Goal: Transaction & Acquisition: Book appointment/travel/reservation

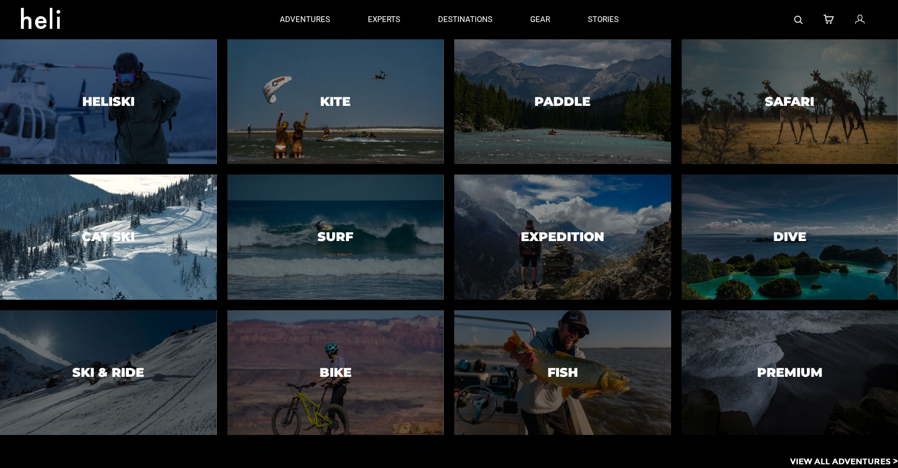
click at [115, 237] on h3 "Cat Ski" at bounding box center [108, 237] width 53 height 14
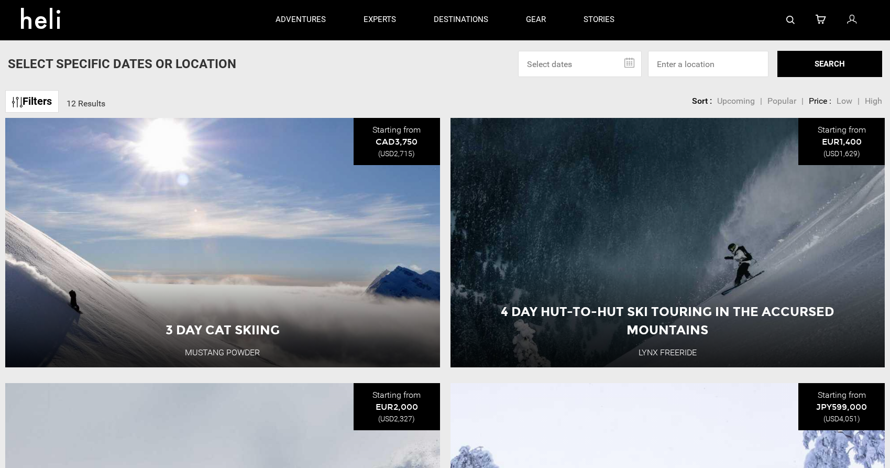
scroll to position [367, 0]
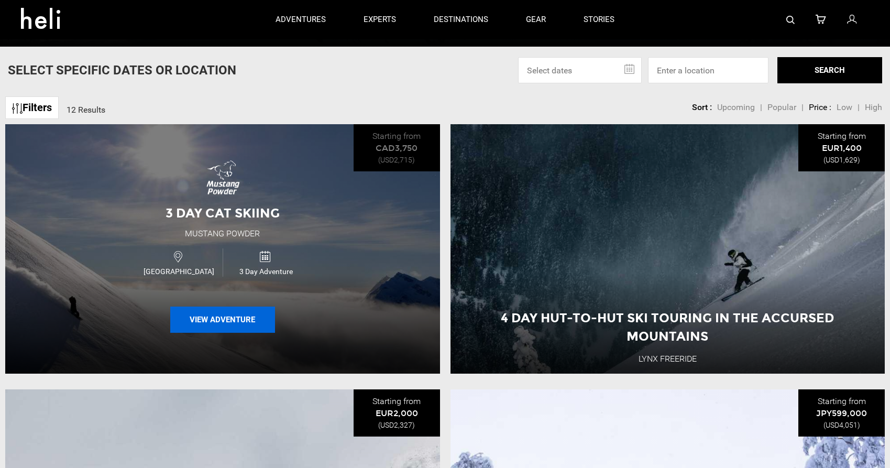
click at [222, 319] on button "View Adventure" at bounding box center [222, 319] width 105 height 26
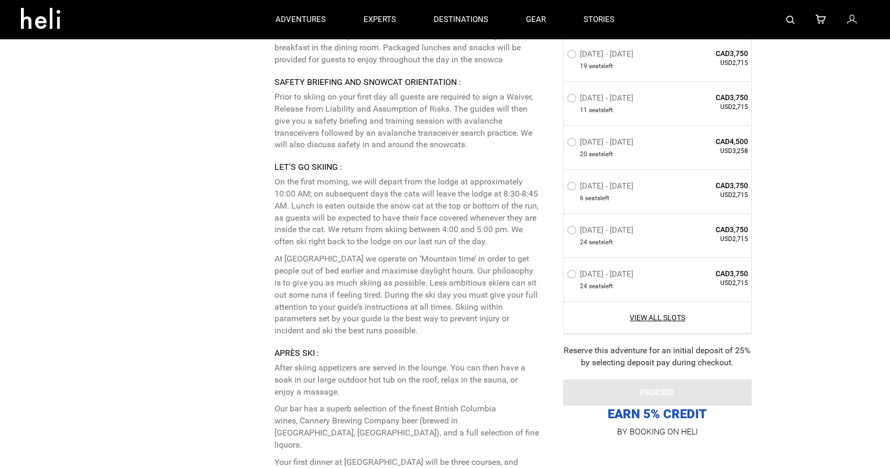
scroll to position [2724, 0]
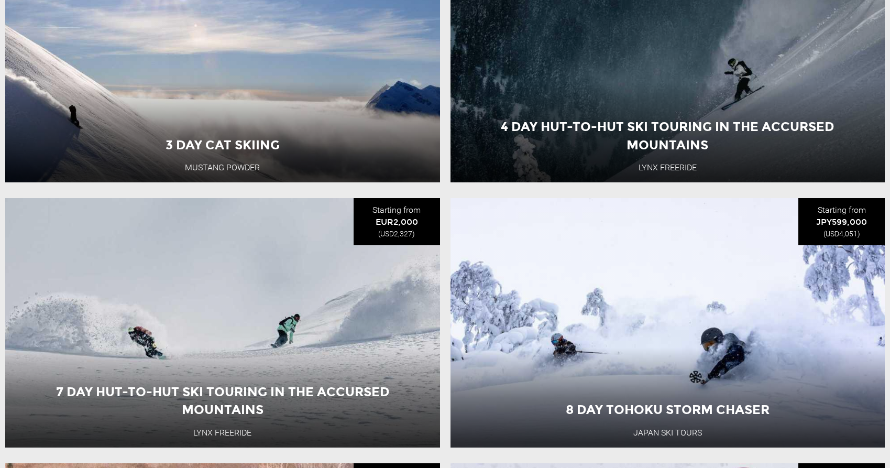
scroll to position [629, 0]
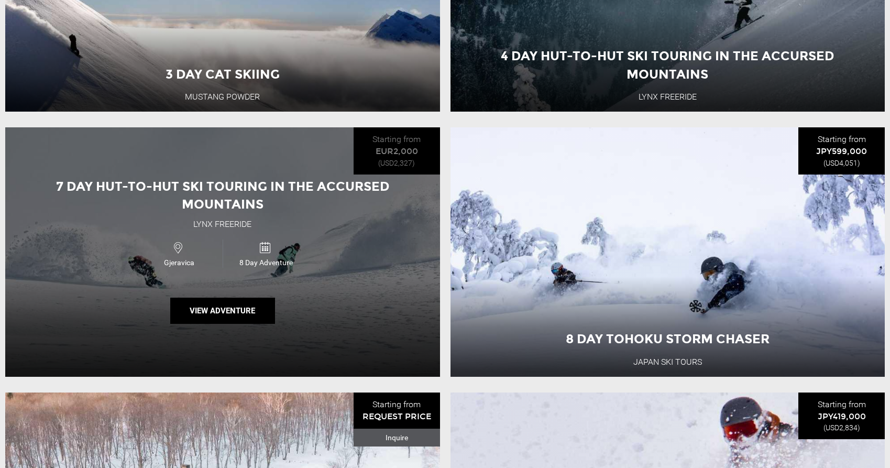
click at [281, 282] on div "7 Day Hut-to-Hut Ski Touring in the Accursed Mountains Lynx Freeride Gjeravica …" at bounding box center [222, 251] width 435 height 249
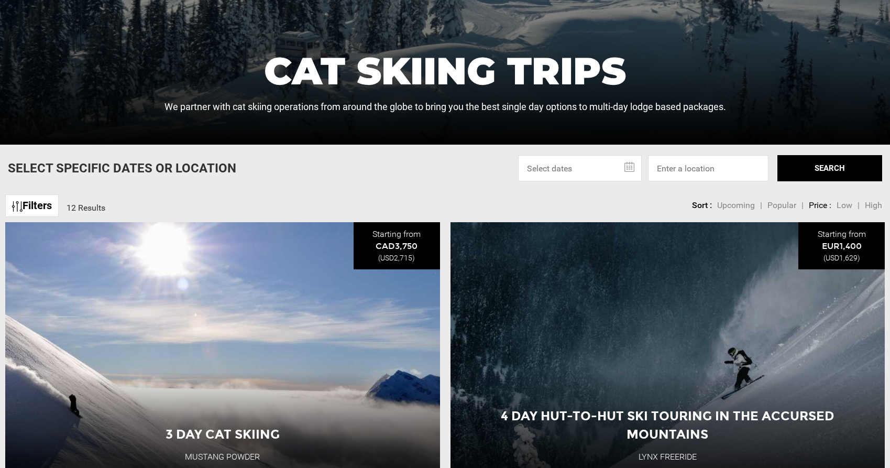
scroll to position [419, 0]
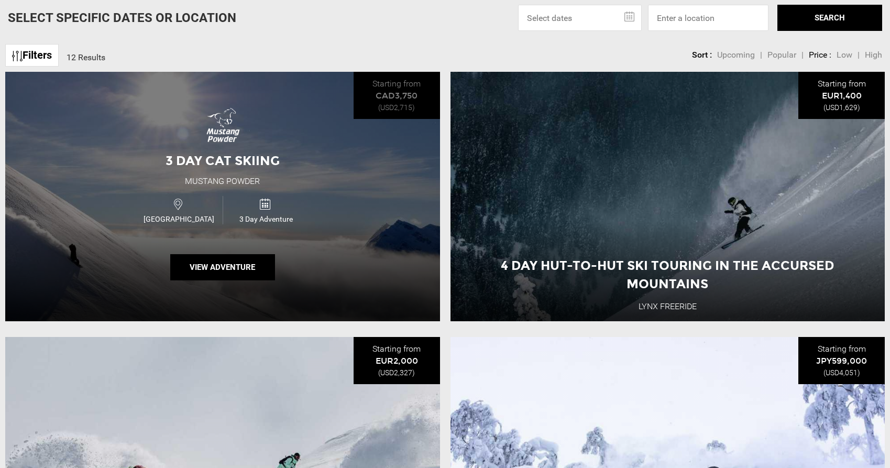
click at [298, 176] on div "3 Day Cat Skiing Mustang Powder Canada 3 Day Adventure View Adventure" at bounding box center [222, 196] width 435 height 249
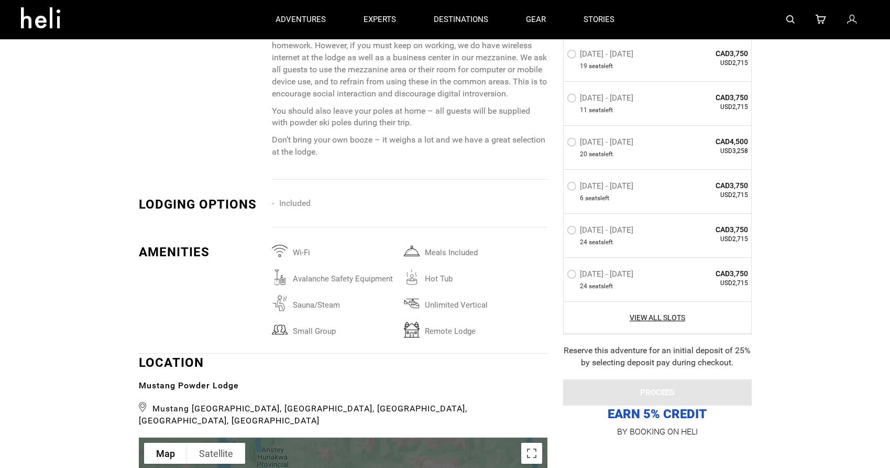
scroll to position [1519, 0]
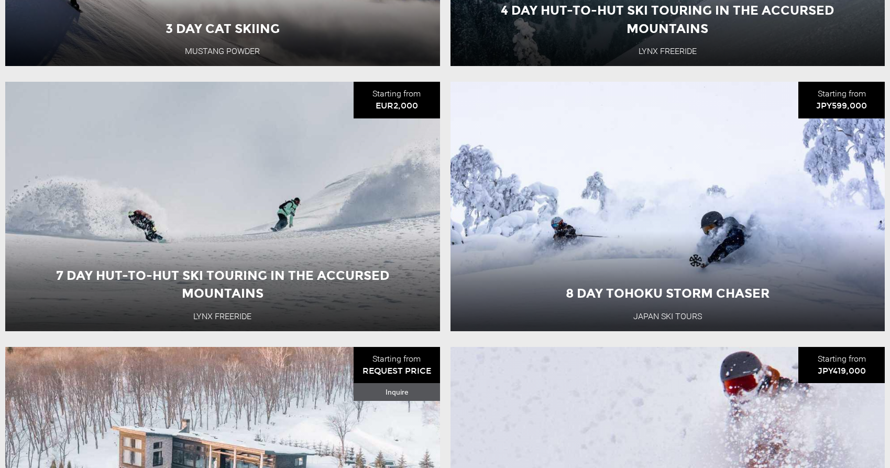
scroll to position [681, 0]
